Goal: Task Accomplishment & Management: Manage account settings

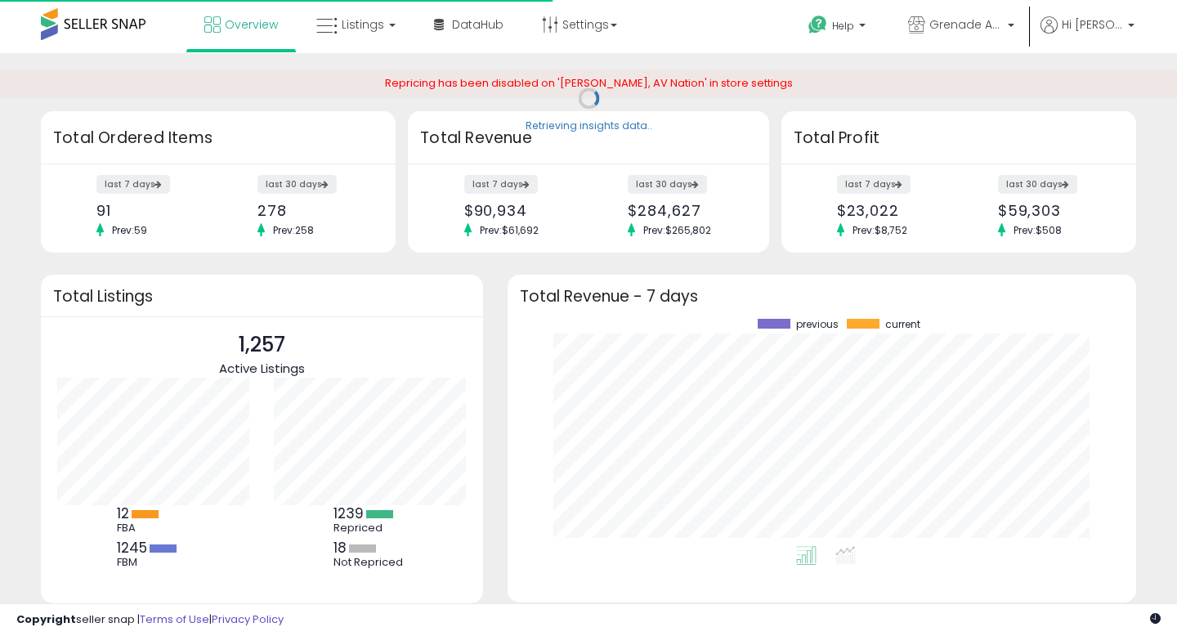
scroll to position [227, 596]
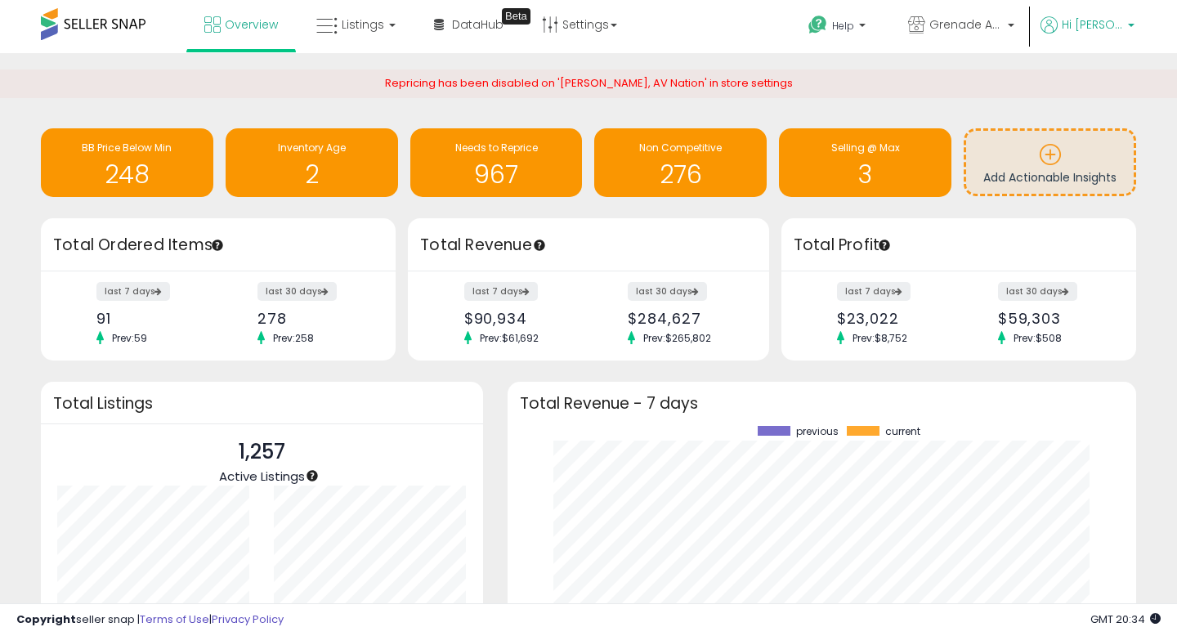
click at [1122, 24] on p "Hi [PERSON_NAME]" at bounding box center [1087, 26] width 94 height 20
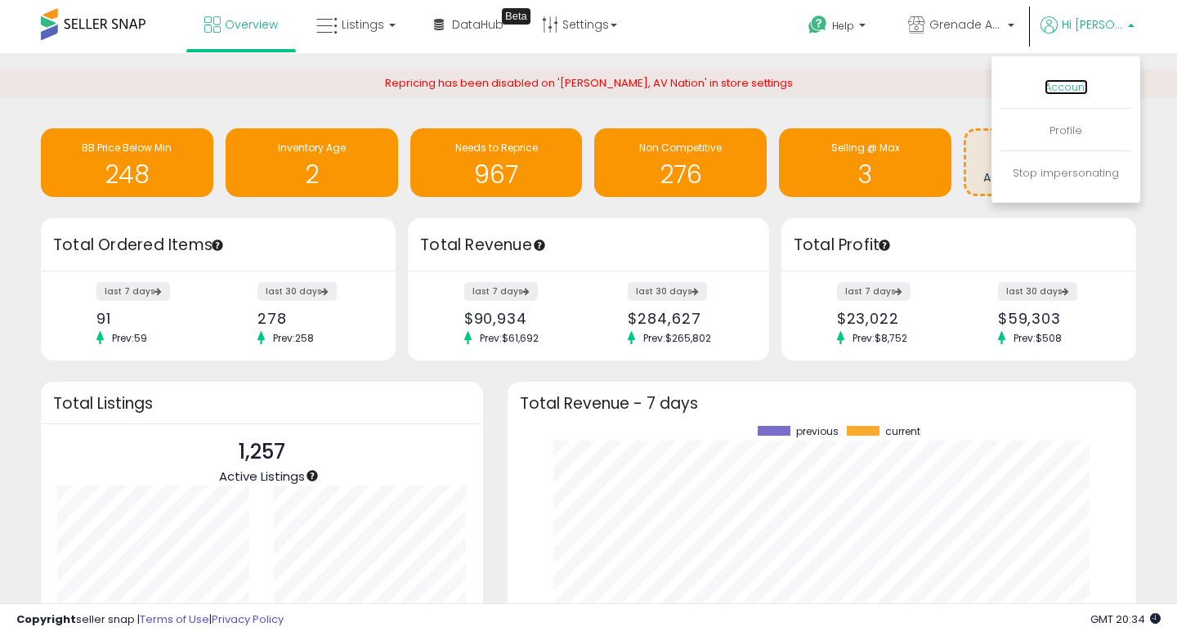
click at [1066, 92] on link "Account" at bounding box center [1065, 87] width 43 height 16
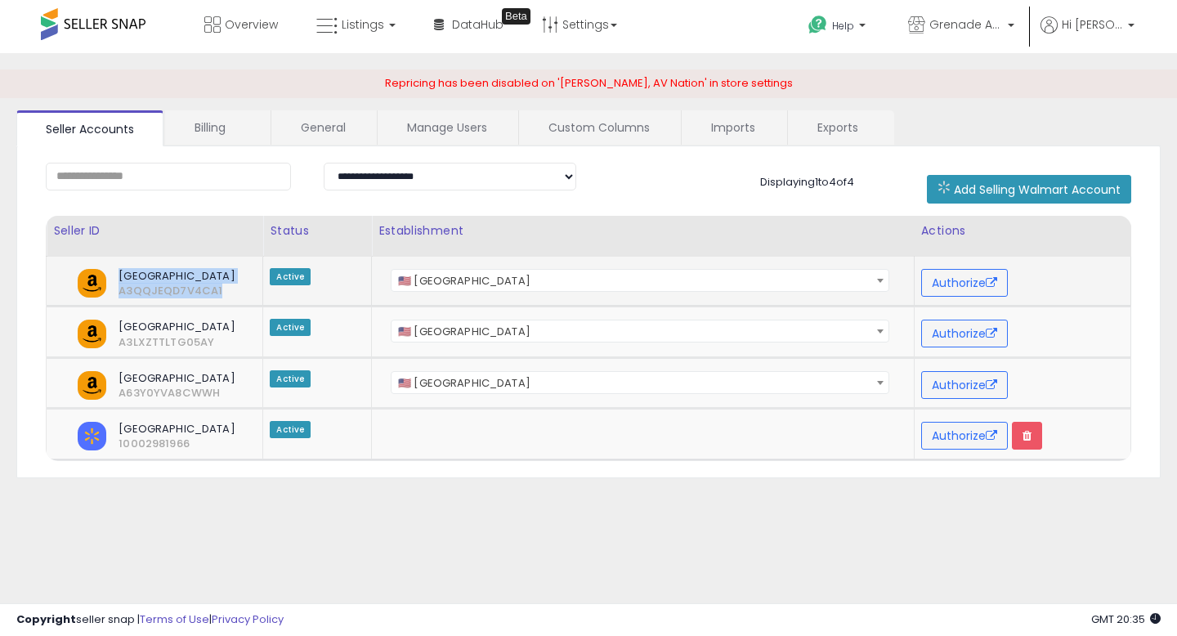
drag, startPoint x: 120, startPoint y: 274, endPoint x: 215, endPoint y: 288, distance: 95.9
click at [216, 288] on span "[GEOGRAPHIC_DATA] A3QQJEQD7V4CA1" at bounding box center [166, 283] width 144 height 29
drag, startPoint x: 118, startPoint y: 328, endPoint x: 221, endPoint y: 345, distance: 104.4
click at [221, 345] on span "[GEOGRAPHIC_DATA] A3LXZTTLTG05AY" at bounding box center [166, 334] width 144 height 29
drag, startPoint x: 115, startPoint y: 272, endPoint x: 207, endPoint y: 333, distance: 110.2
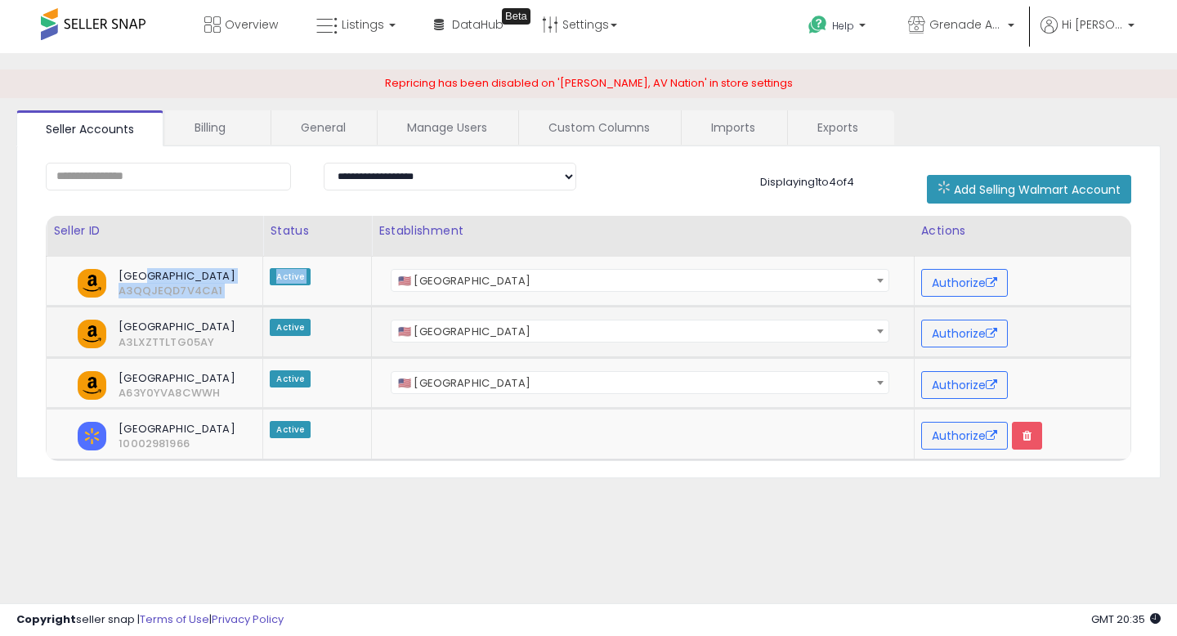
click at [208, 330] on tbody "**********" at bounding box center [589, 358] width 1085 height 203
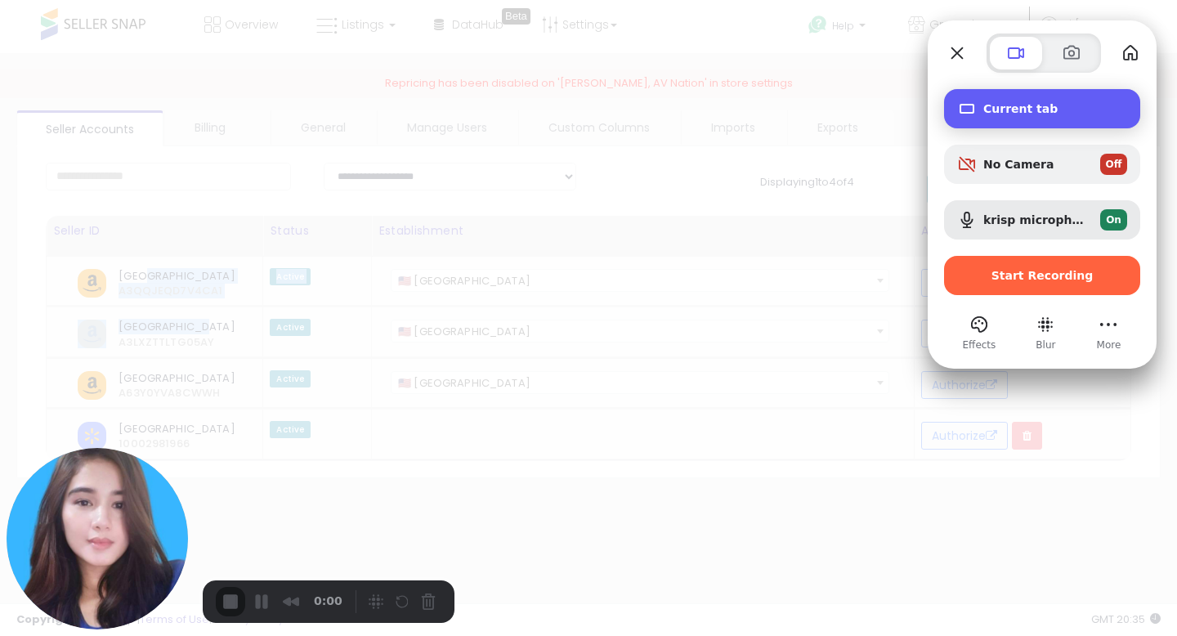
click at [1015, 95] on div "Current tab" at bounding box center [1042, 108] width 196 height 39
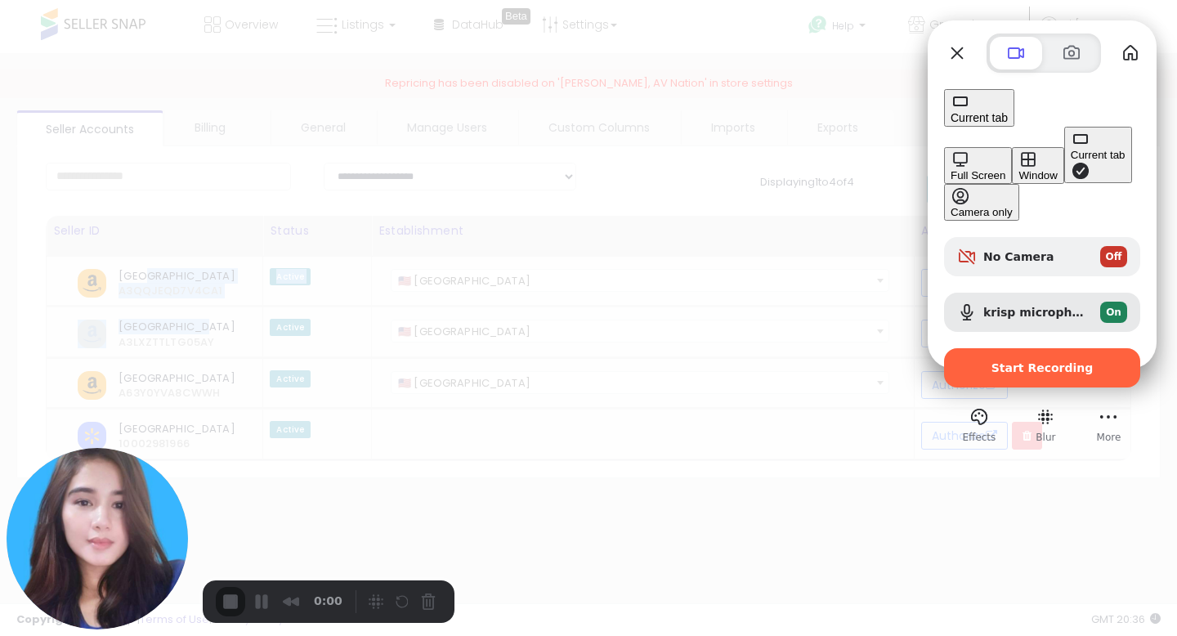
click at [1018, 169] on div "Window" at bounding box center [1037, 175] width 38 height 12
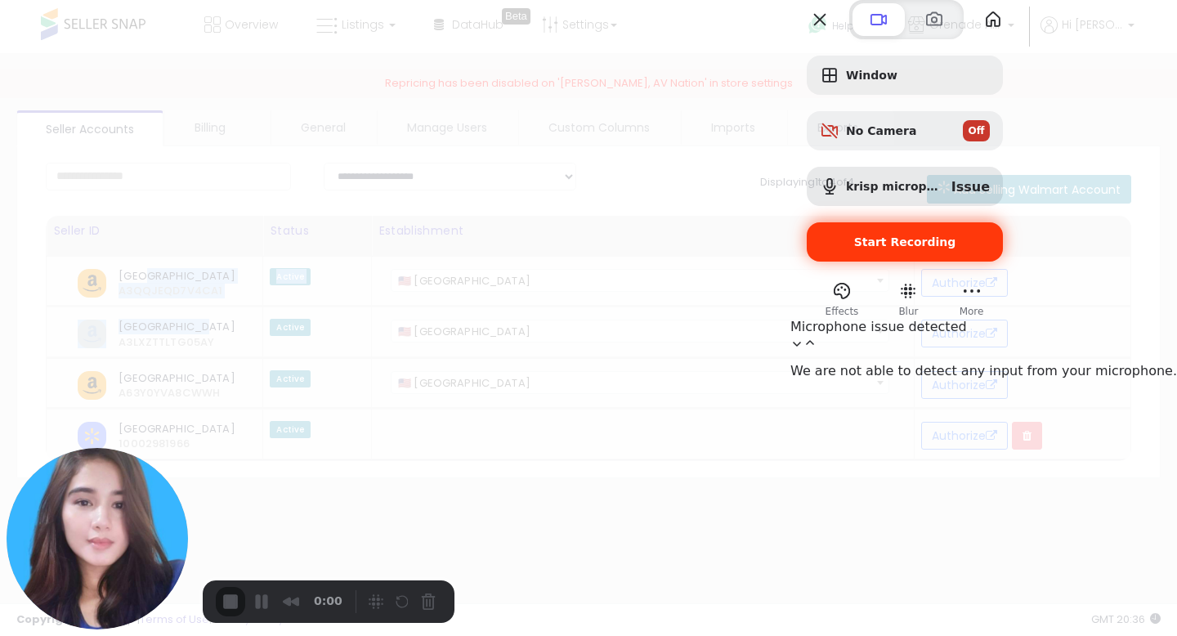
click at [956, 248] on span "Start Recording" at bounding box center [905, 241] width 102 height 13
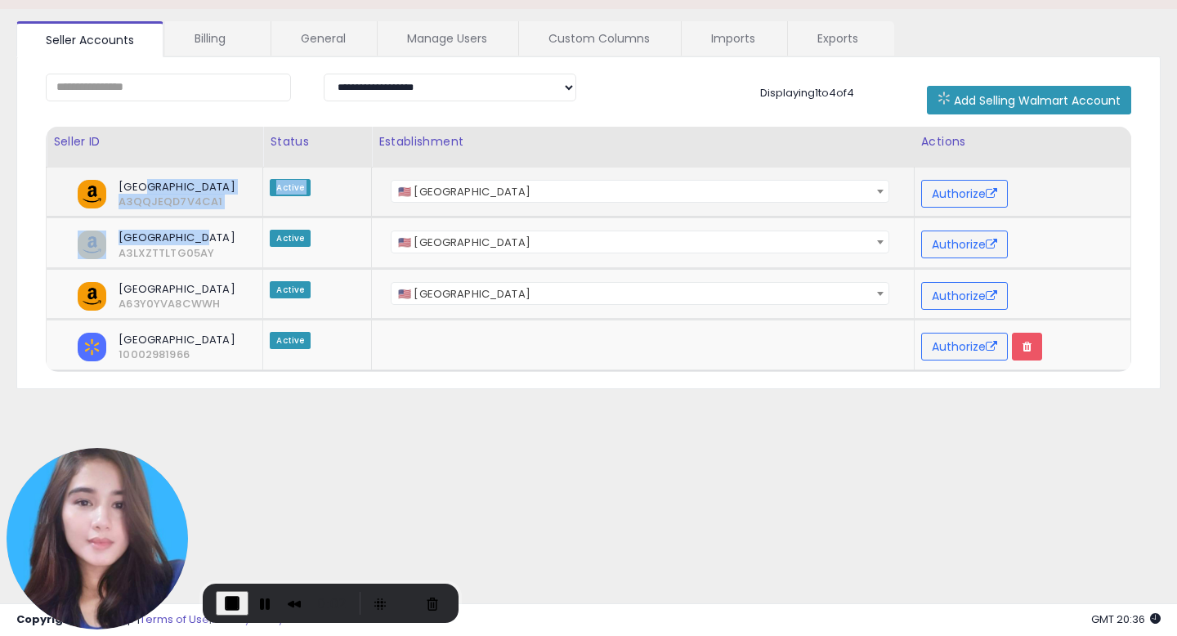
scroll to position [90, 0]
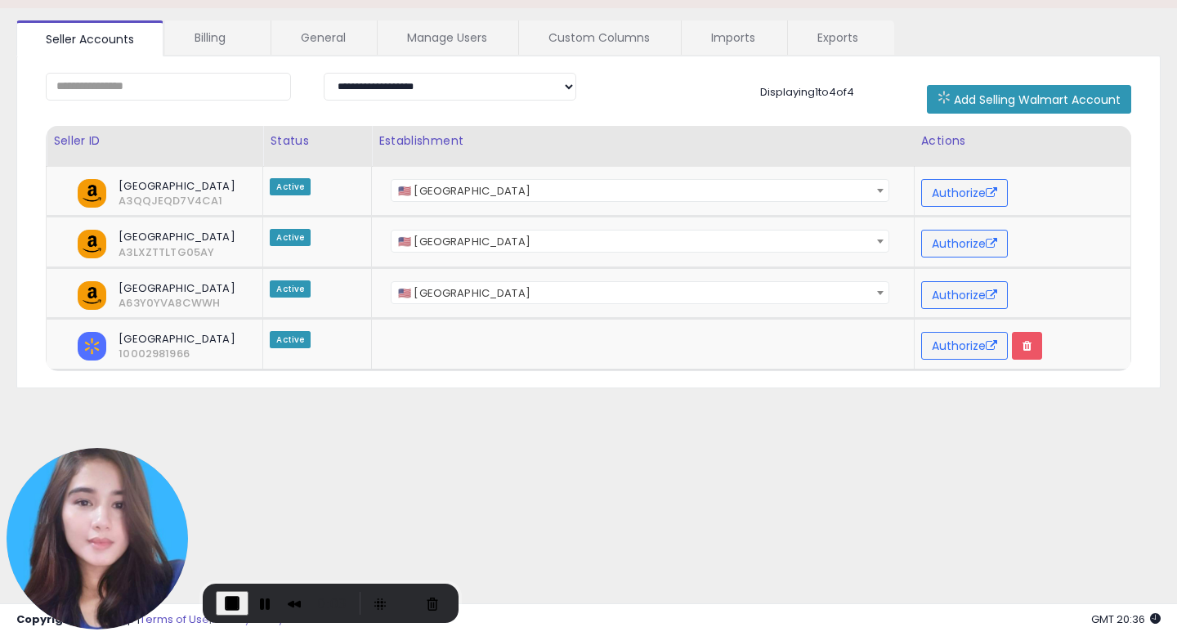
click at [141, 119] on div "**********" at bounding box center [588, 222] width 1144 height 332
drag, startPoint x: 122, startPoint y: 186, endPoint x: 248, endPoint y: 203, distance: 127.7
click at [248, 203] on div "North America A3QQJEQD7V4CA1" at bounding box center [151, 193] width 197 height 29
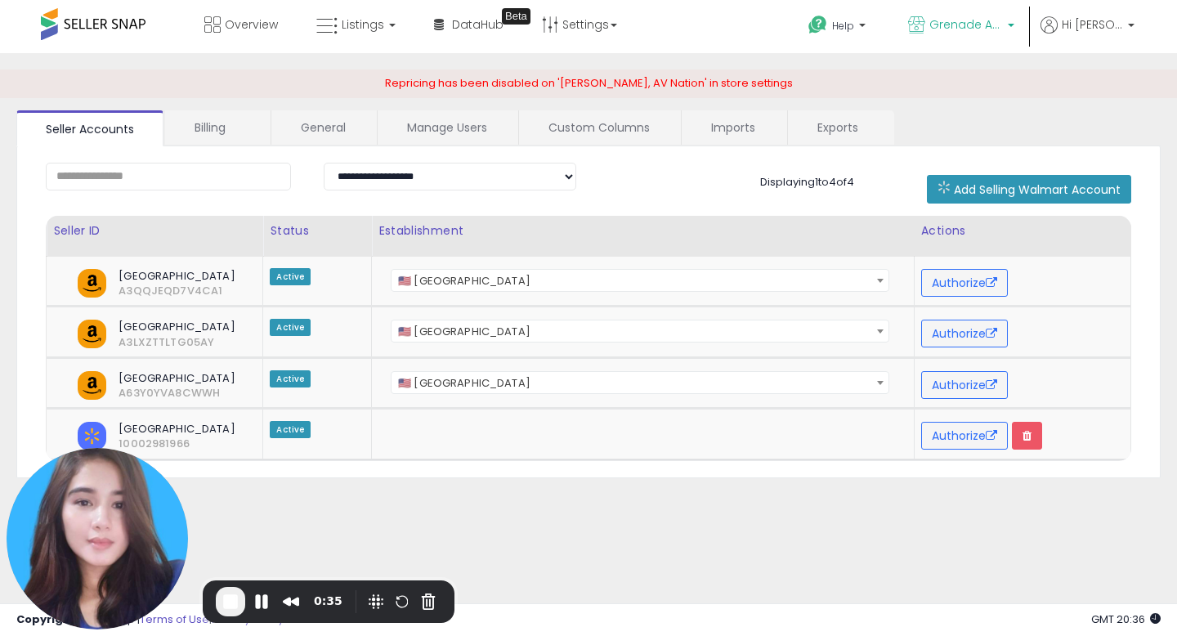
click at [995, 34] on p "Grenade Audio" at bounding box center [961, 26] width 106 height 20
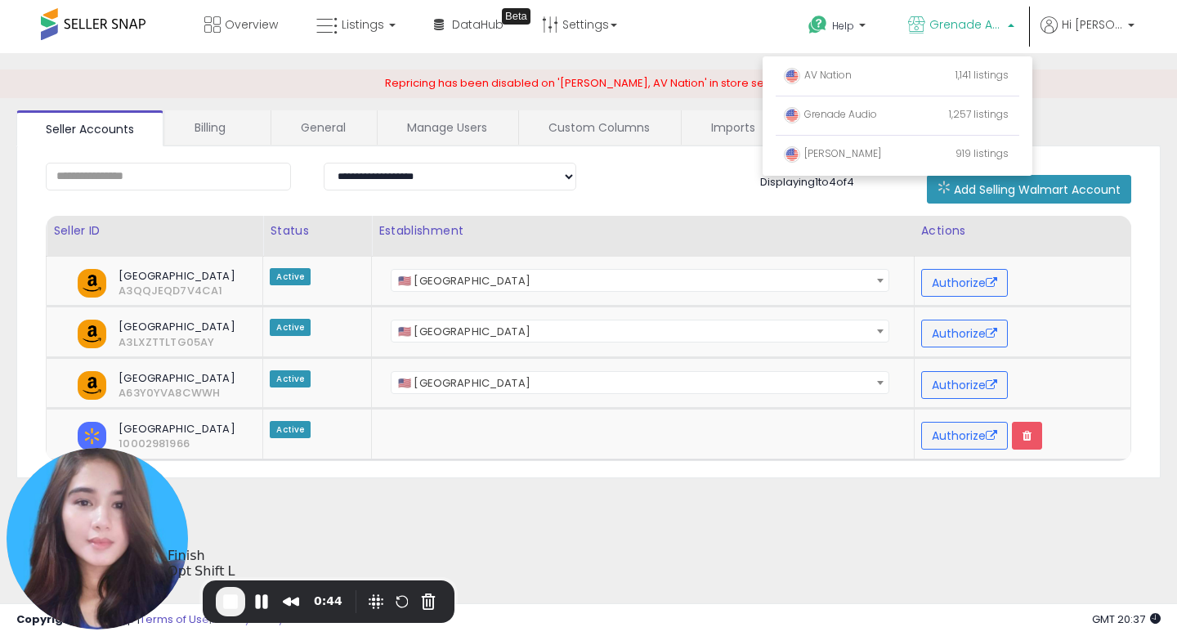
click at [232, 599] on span "End Recording" at bounding box center [231, 602] width 20 height 20
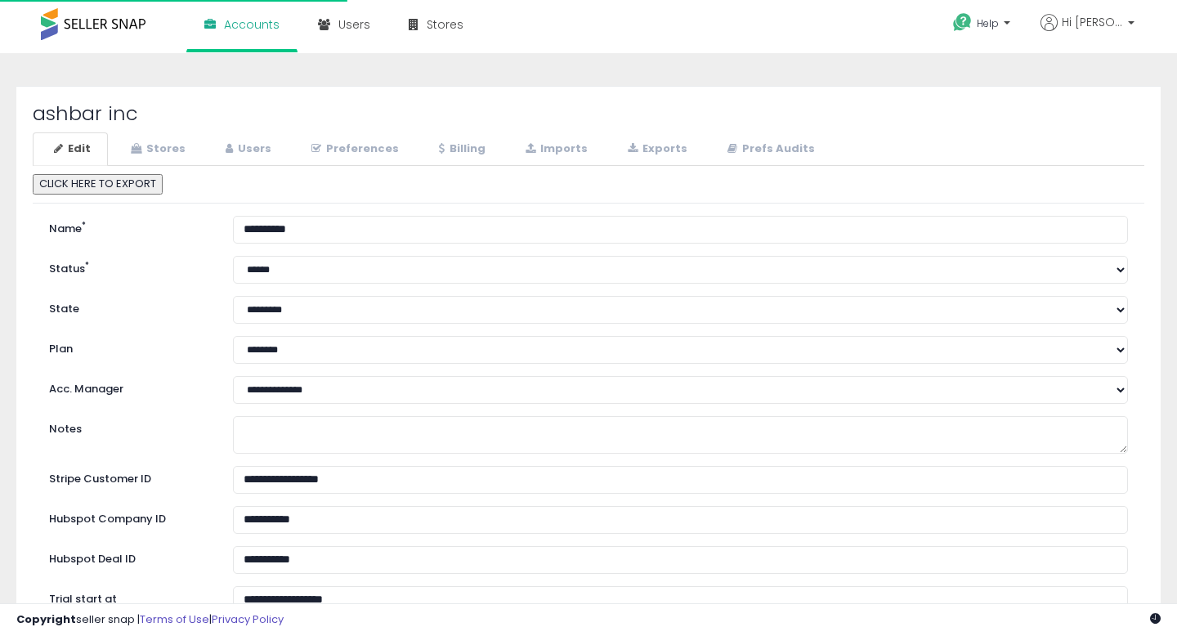
select select "**"
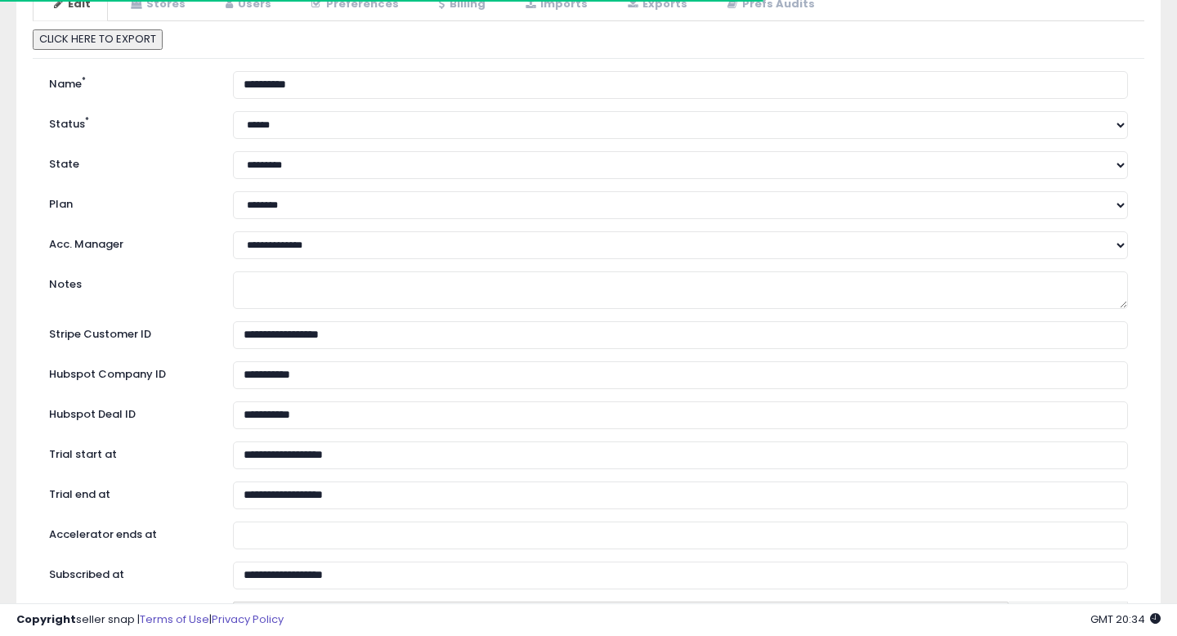
scroll to position [56, 0]
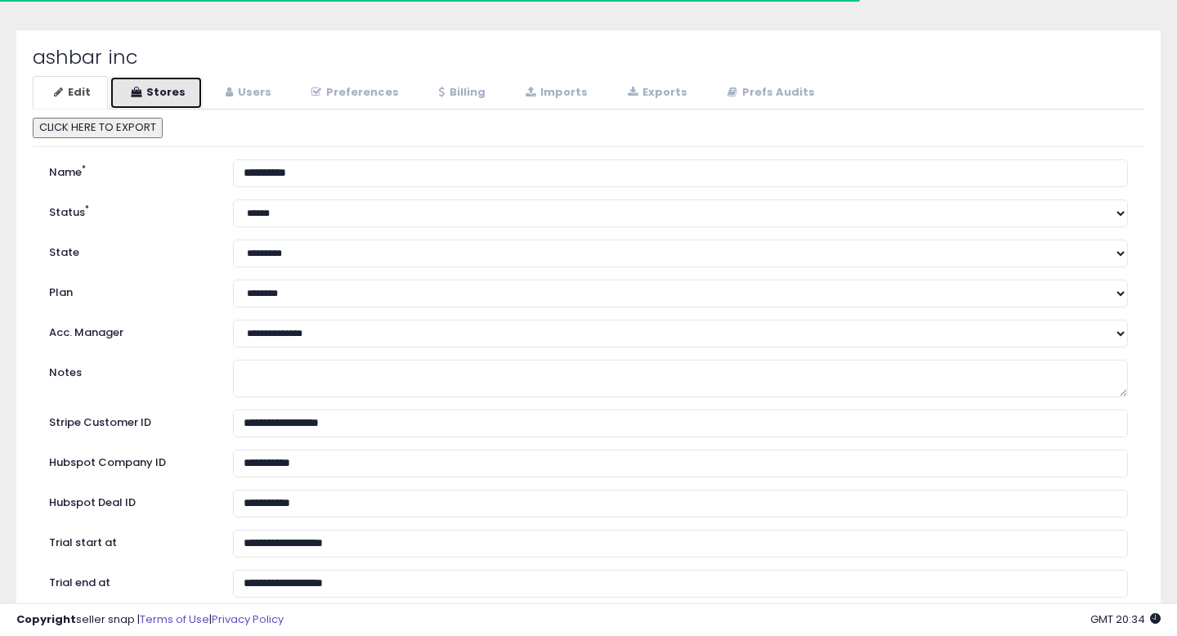
click at [142, 90] on link "Stores" at bounding box center [156, 93] width 93 height 34
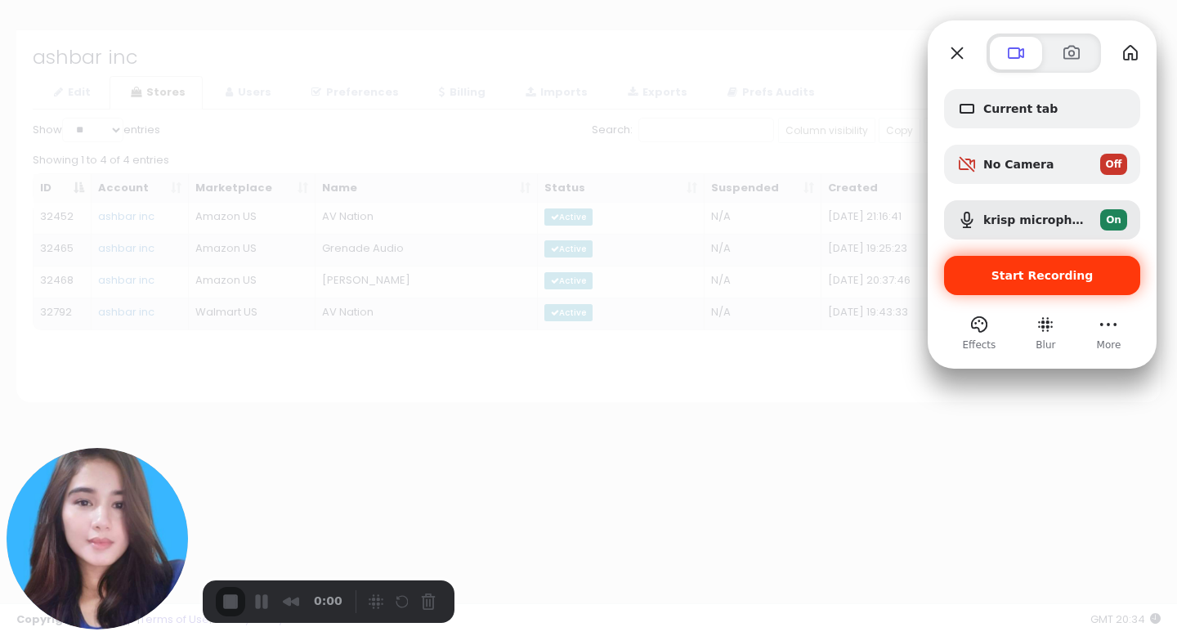
click at [1000, 275] on span "Start Recording" at bounding box center [1042, 275] width 102 height 13
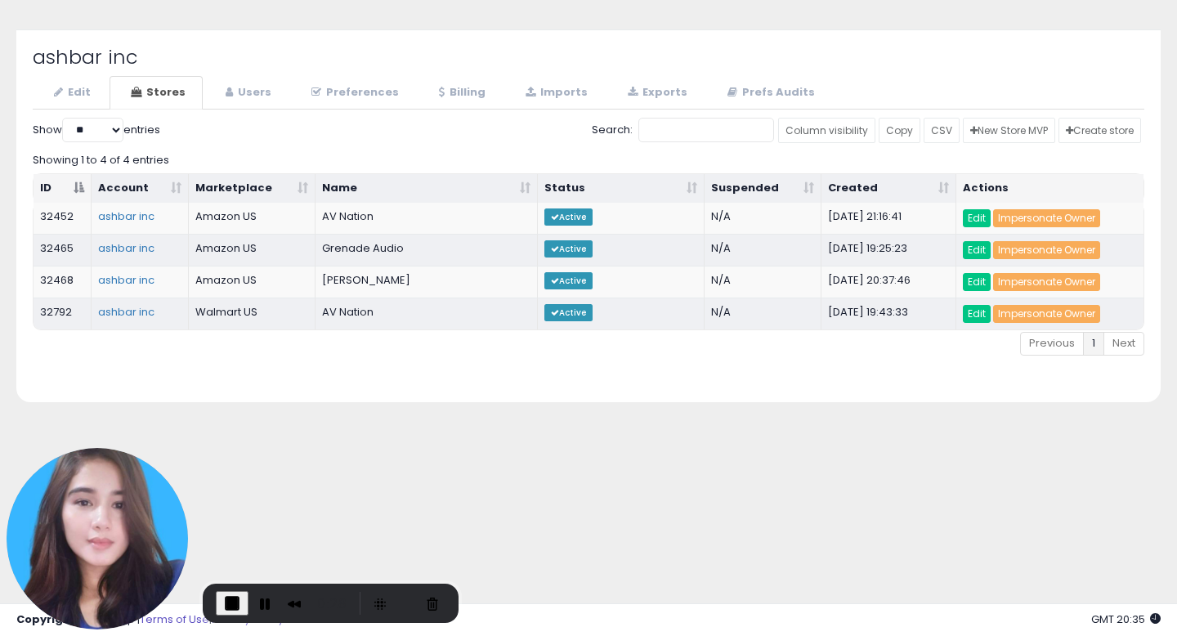
click at [237, 593] on span "End Recording" at bounding box center [232, 603] width 20 height 20
